Goal: Task Accomplishment & Management: Complete application form

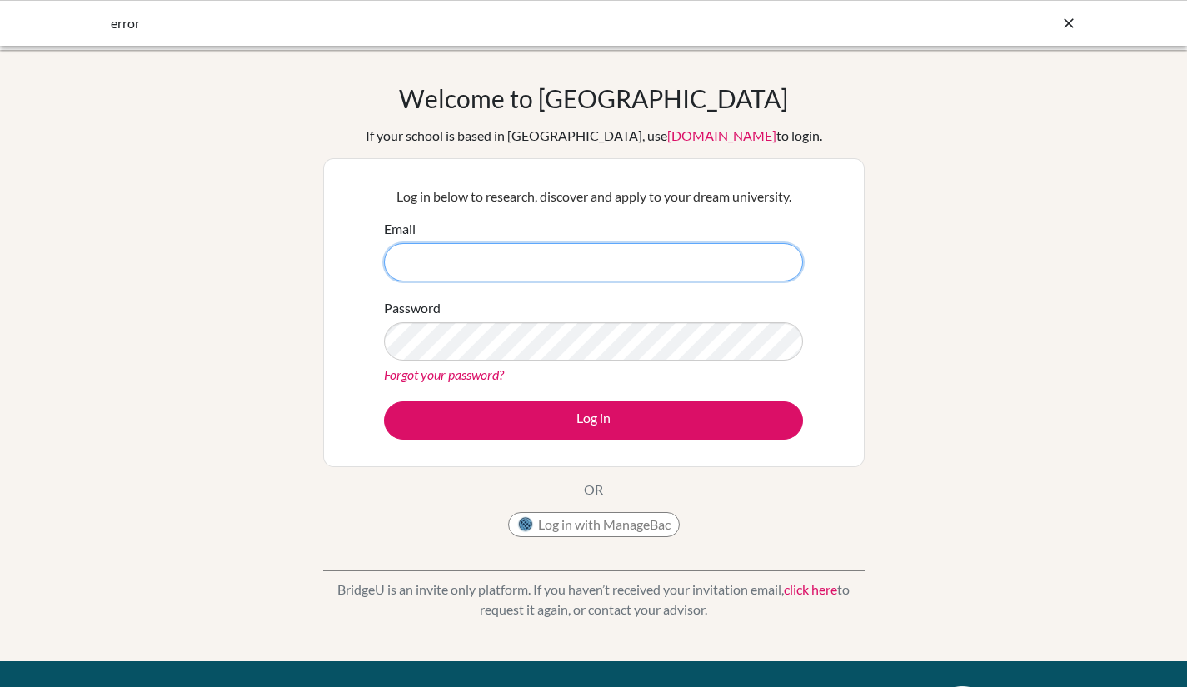
click at [550, 269] on input "Email" at bounding box center [593, 262] width 419 height 38
type input "[EMAIL_ADDRESS][DOMAIN_NAME]"
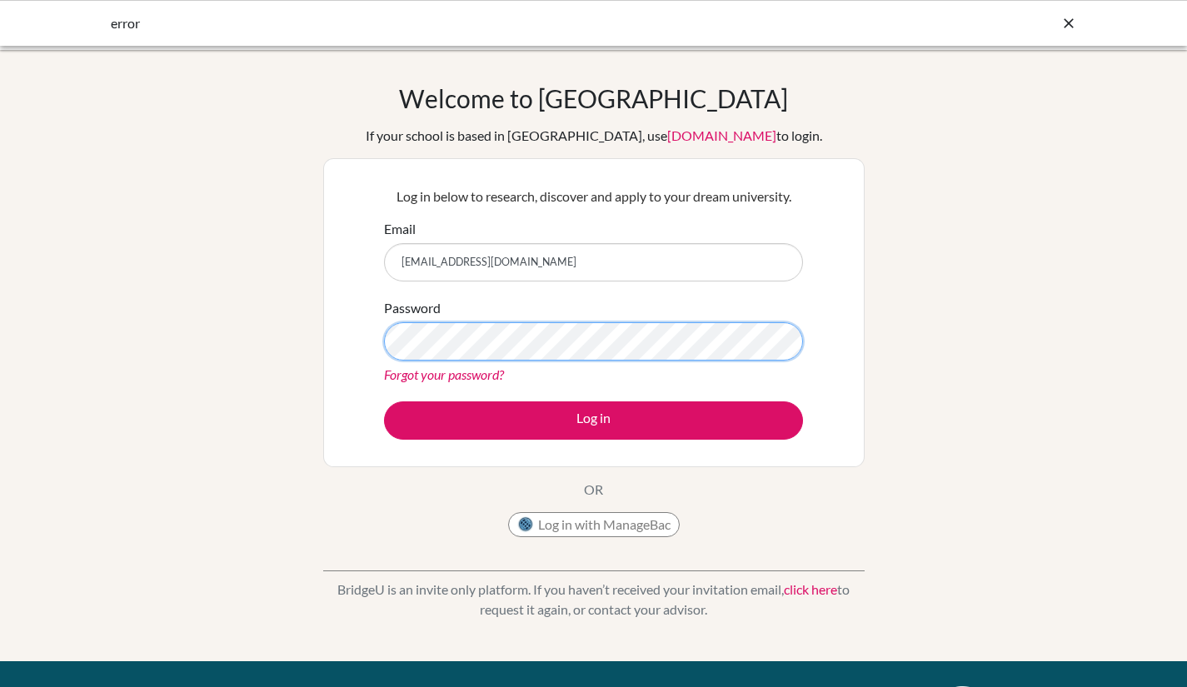
click at [384, 402] on button "Log in" at bounding box center [593, 421] width 419 height 38
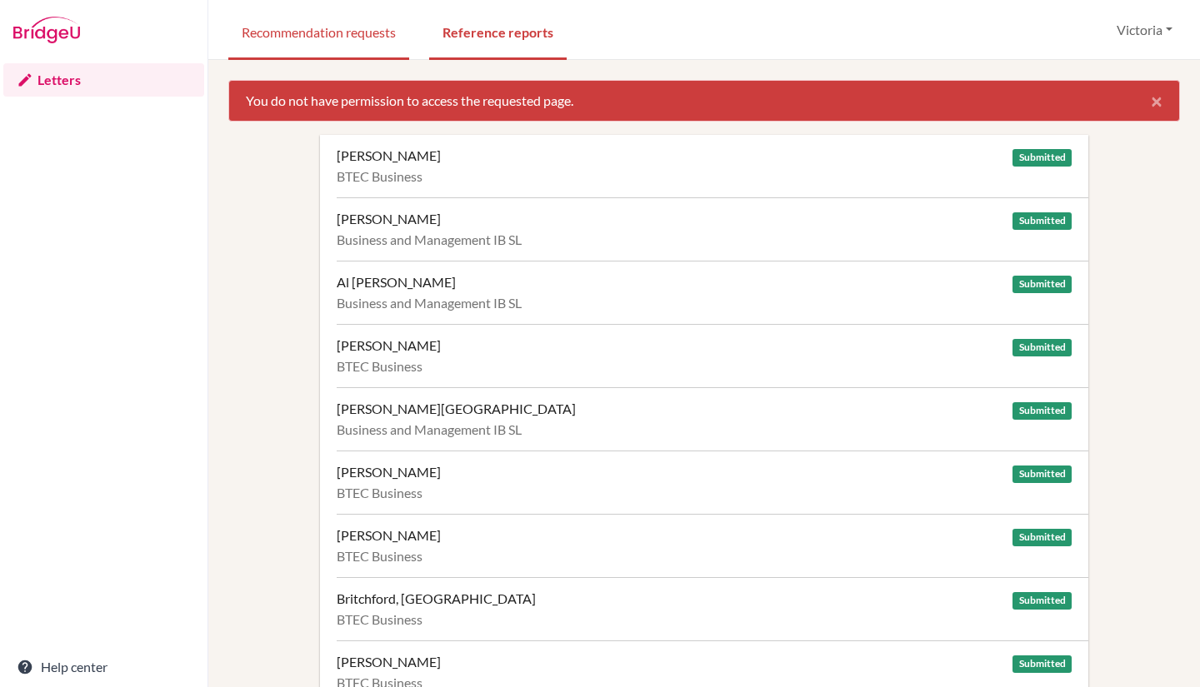
click at [277, 28] on link "Recommendation requests" at bounding box center [318, 30] width 181 height 57
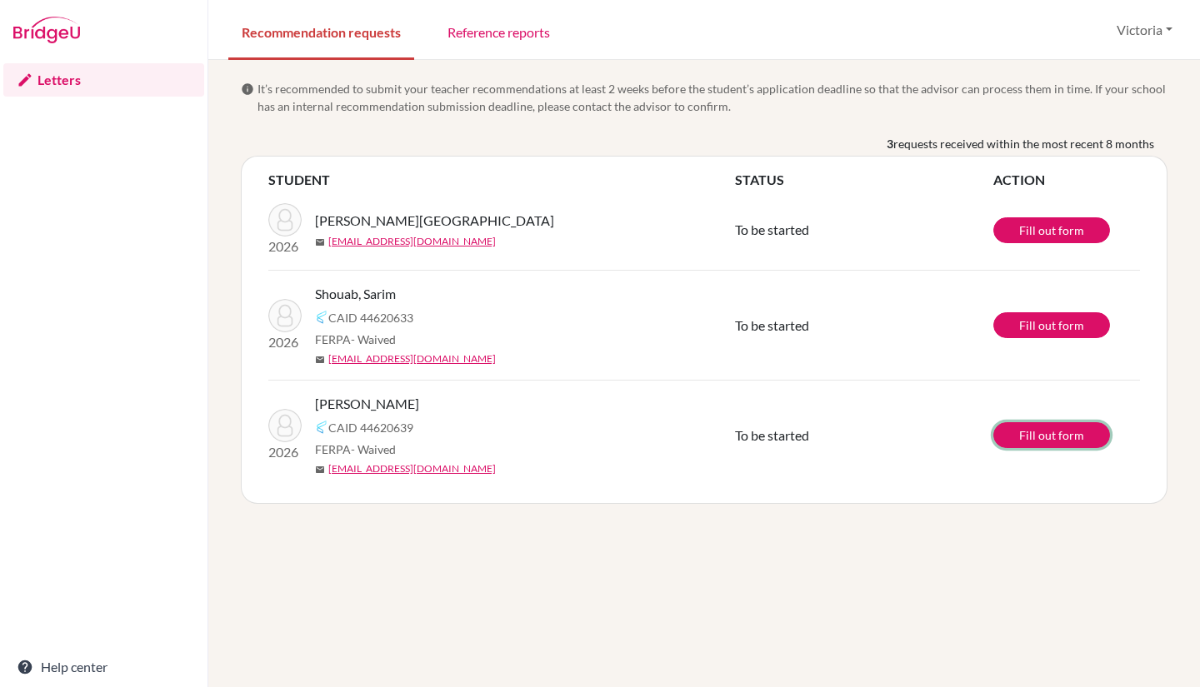
click at [1024, 442] on link "Fill out form" at bounding box center [1051, 435] width 117 height 26
click at [953, 461] on td "To be started" at bounding box center [864, 436] width 258 height 110
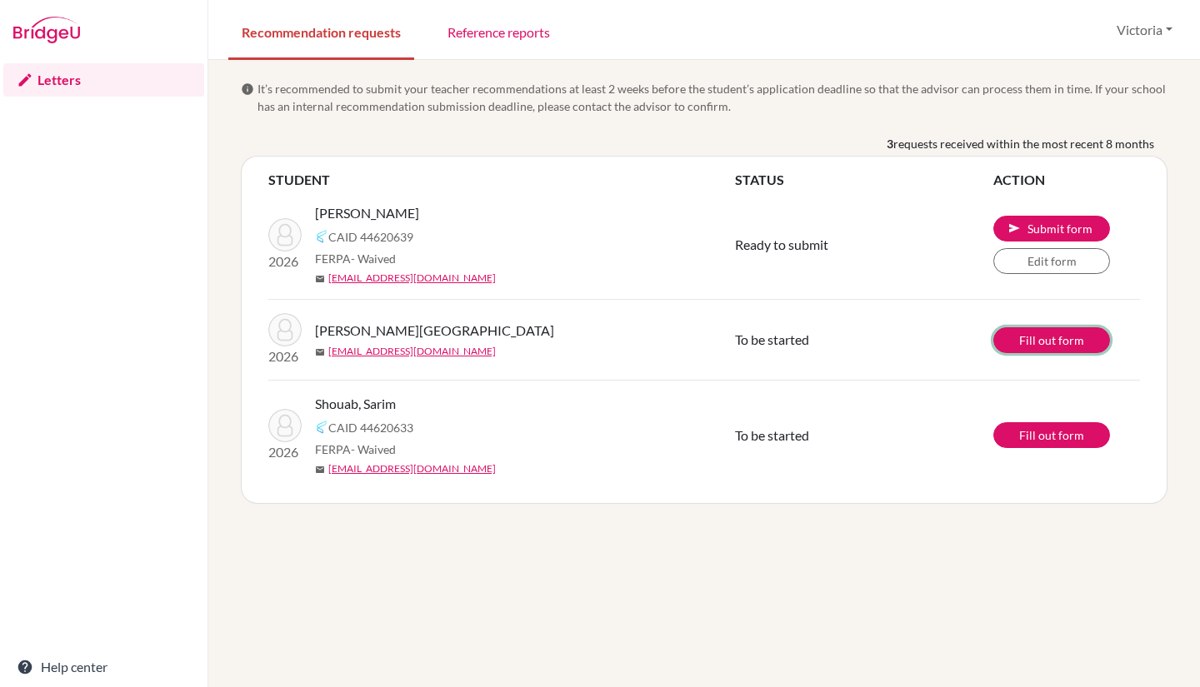
click at [1025, 335] on link "Fill out form" at bounding box center [1051, 340] width 117 height 26
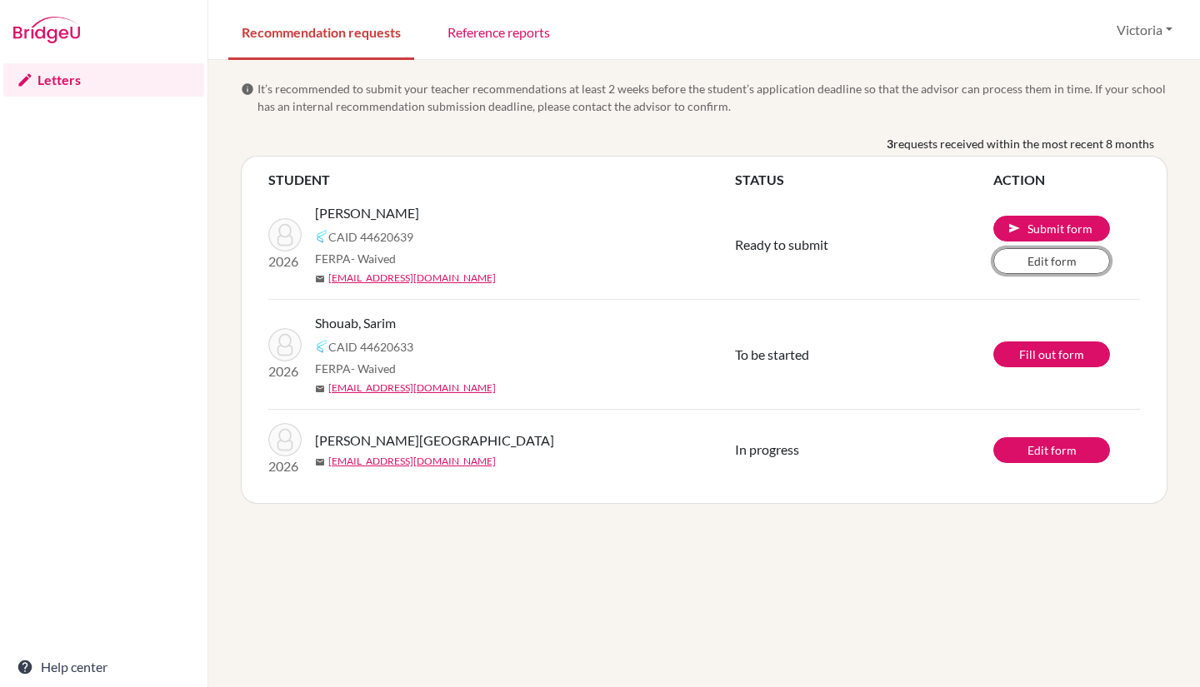
click at [1081, 257] on link "Edit form" at bounding box center [1051, 261] width 117 height 26
click at [1058, 450] on link "Edit form" at bounding box center [1051, 450] width 117 height 26
